Goal: Information Seeking & Learning: Learn about a topic

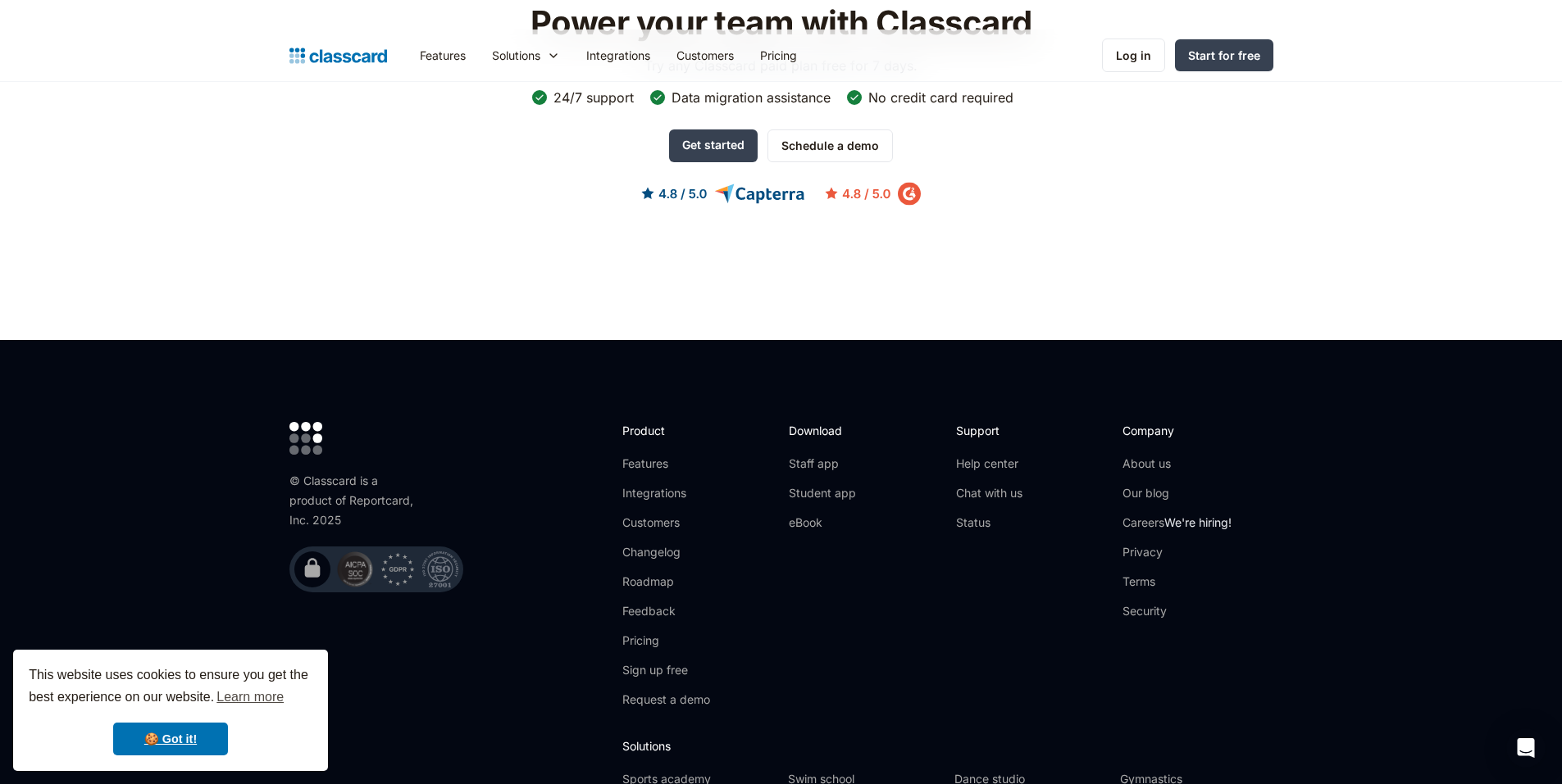
scroll to position [5201, 0]
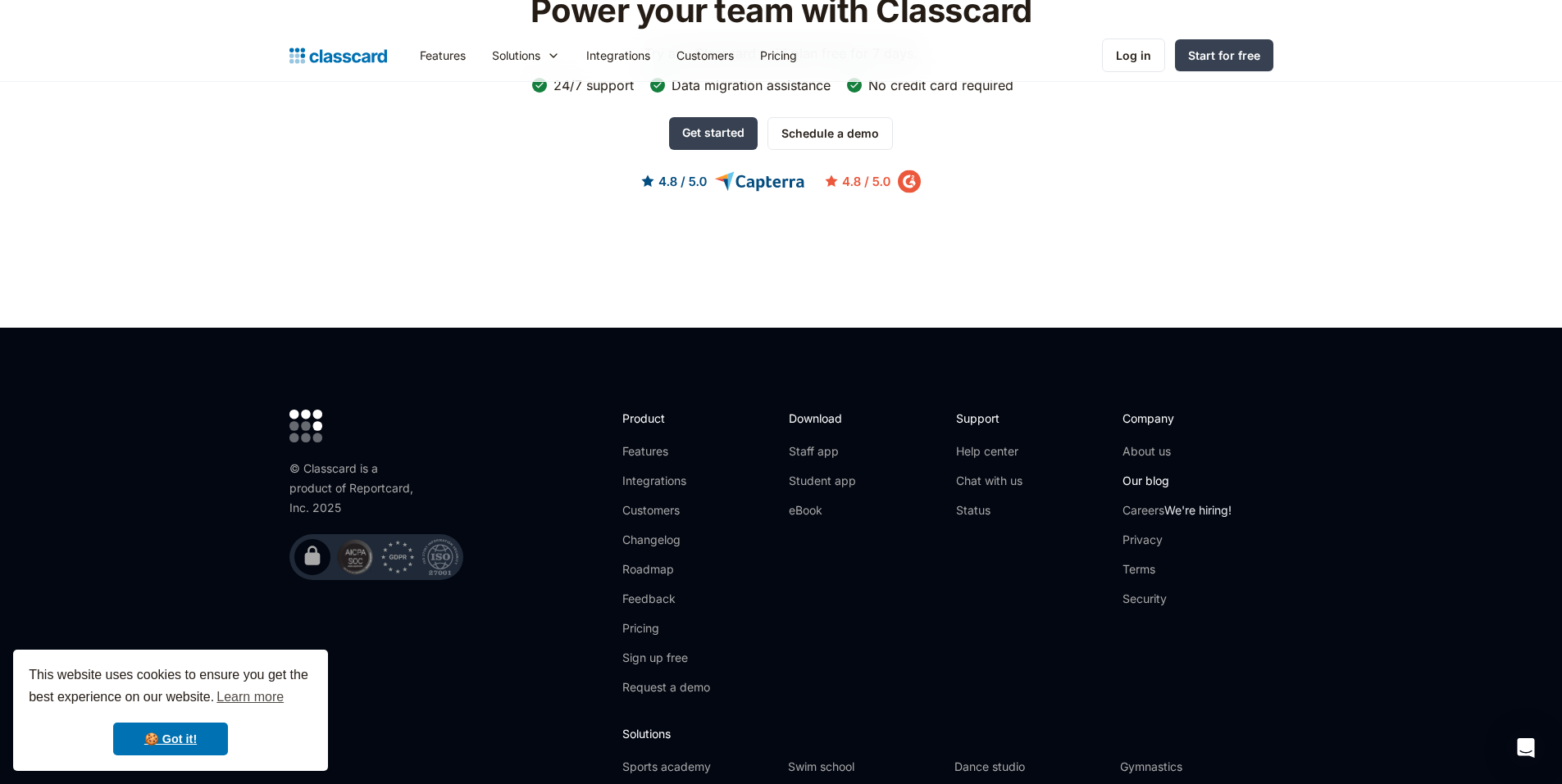
click at [1145, 473] on link "Our blog" at bounding box center [1177, 481] width 109 height 16
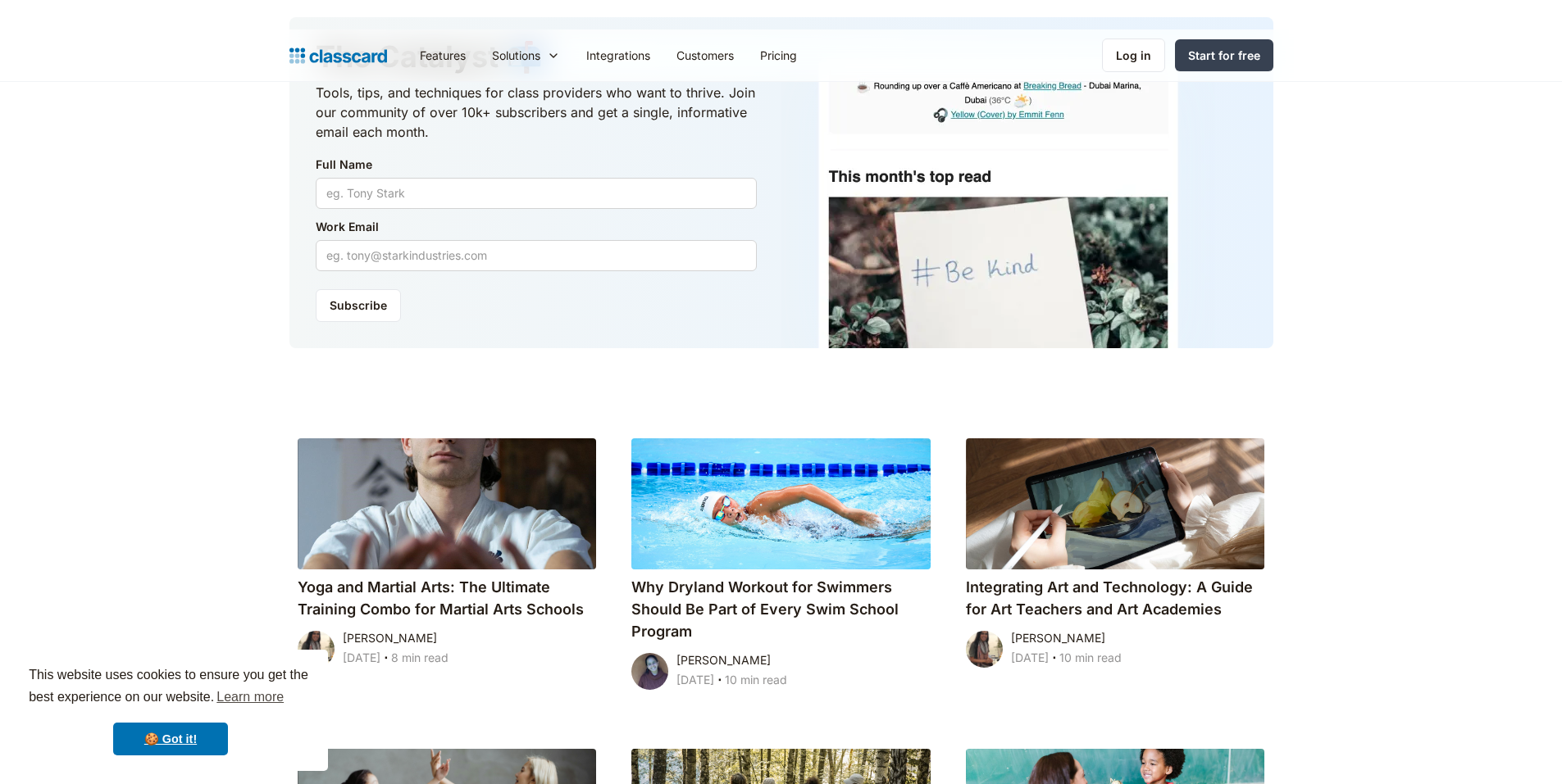
scroll to position [902, 0]
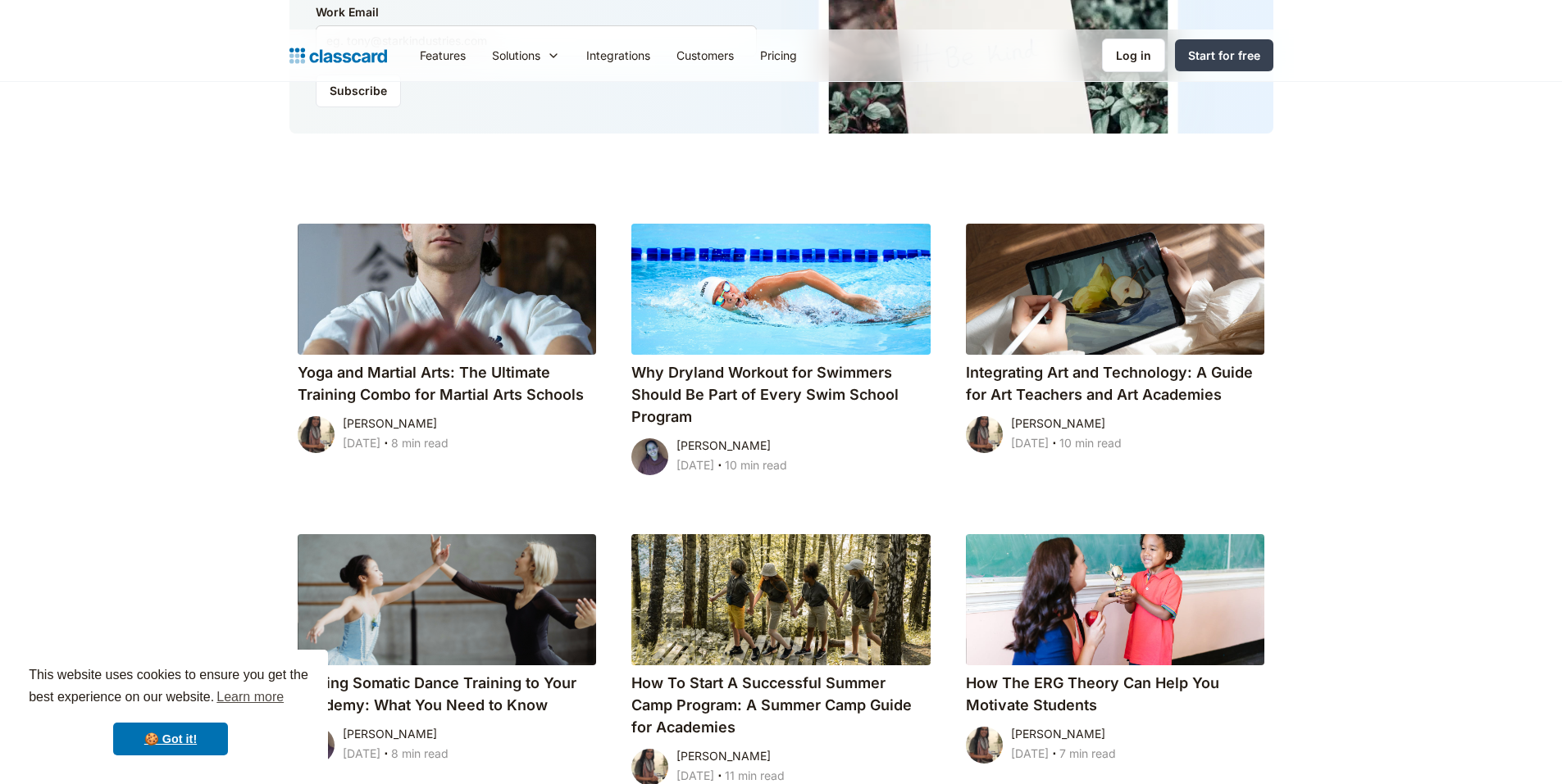
scroll to position [9023, 0]
